Goal: Use online tool/utility: Utilize a website feature to perform a specific function

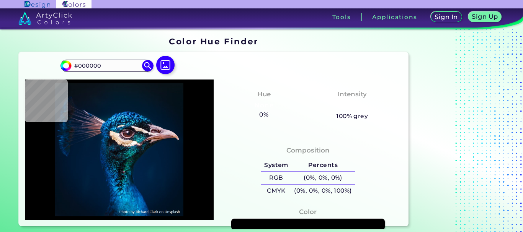
type input "#06171f"
type input "#06171F"
type input "#061822"
type input "#031a2c"
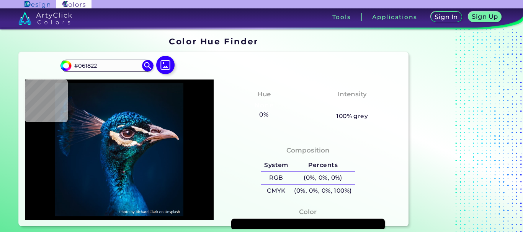
type input "#031A2C"
type input "#011b2c"
type input "#011B2C"
type input "#021a2c"
type input "#021A2C"
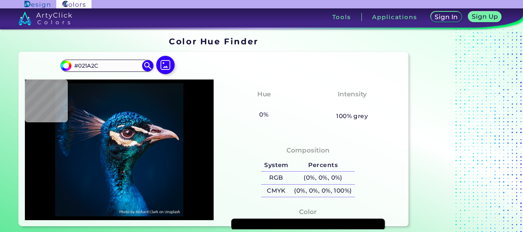
type input "#04192a"
type input "#04192A"
type input "#061927"
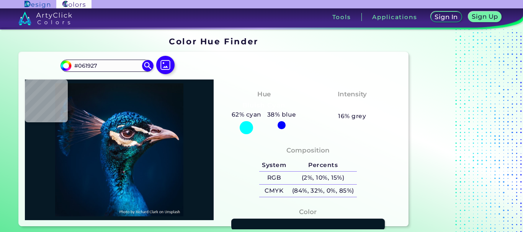
type input "#061925"
type input "#061722"
type input "#06161f"
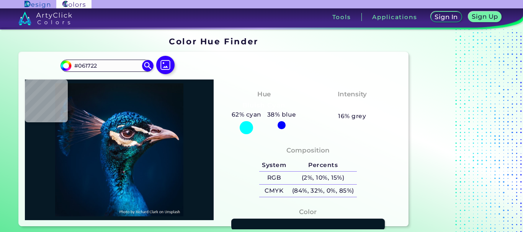
type input "#06161F"
type input "#09161f"
type input "#09161F"
type input "#0a151b"
type input "#0A151B"
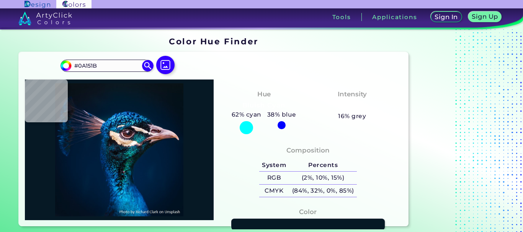
type input "#0a131a"
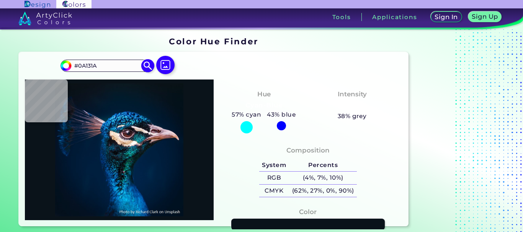
click at [147, 65] on img at bounding box center [147, 65] width 13 height 13
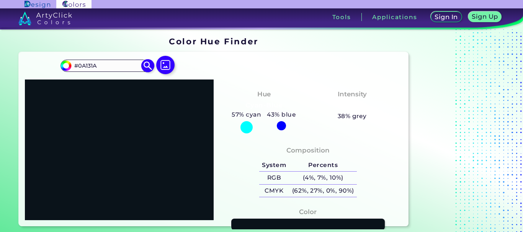
click at [116, 64] on input "#0A131A" at bounding box center [107, 65] width 71 height 10
paste input "a5640"
type input "#0a5640"
click at [148, 65] on img at bounding box center [147, 65] width 13 height 13
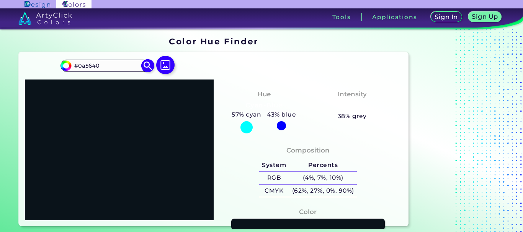
type input "#0a5640"
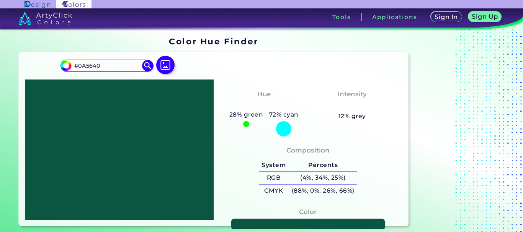
click at [255, 231] on section "Color Hue Finder Color Hue Finder #0a5640 #0A5640 Acadia ◉ Acid Green ◉ Aero Bl…" at bounding box center [261, 131] width 523 height 205
click at [255, 227] on link at bounding box center [307, 225] width 155 height 12
drag, startPoint x: 81, startPoint y: 67, endPoint x: 105, endPoint y: 62, distance: 24.5
click at [105, 62] on input "#0A5640" at bounding box center [107, 65] width 71 height 10
paste input "728"
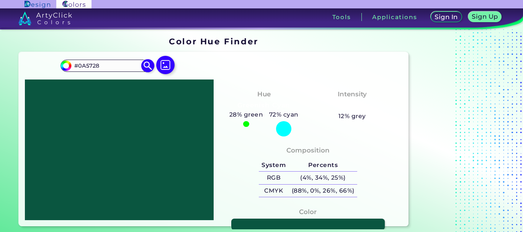
type input "#0A5728"
click at [143, 67] on img at bounding box center [147, 65] width 13 height 13
type input "#0a5728"
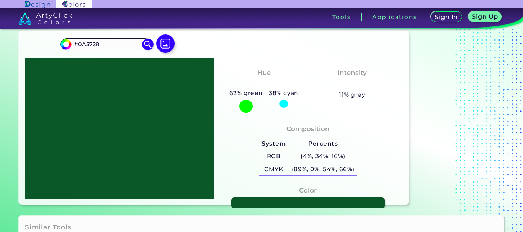
scroll to position [38, 0]
